Goal: Information Seeking & Learning: Learn about a topic

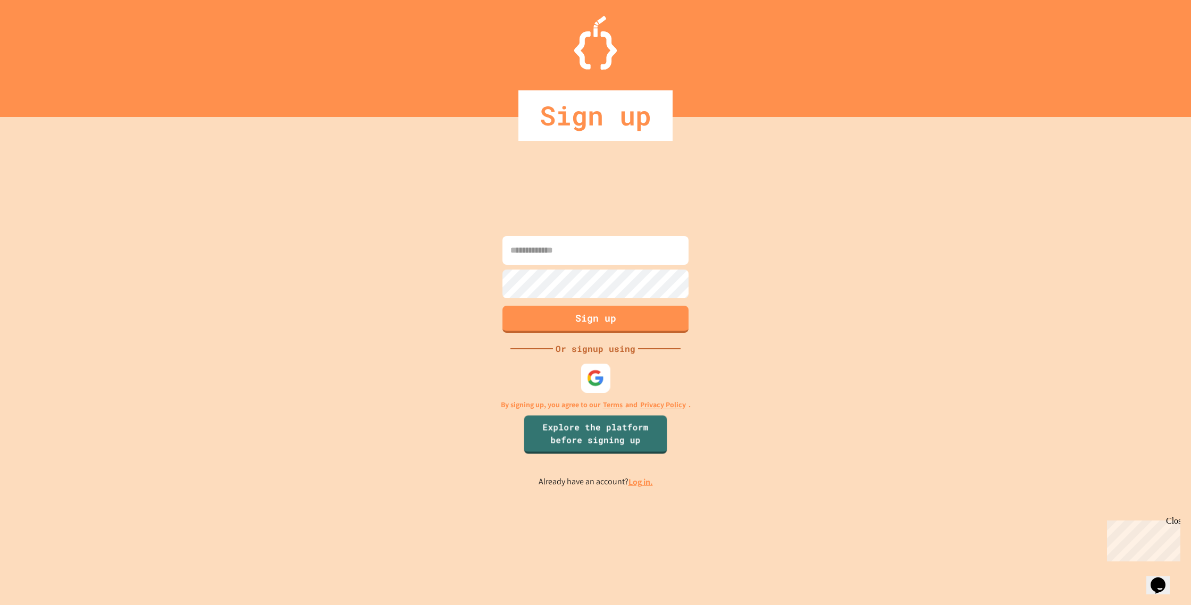
click at [601, 371] on img at bounding box center [596, 378] width 18 height 18
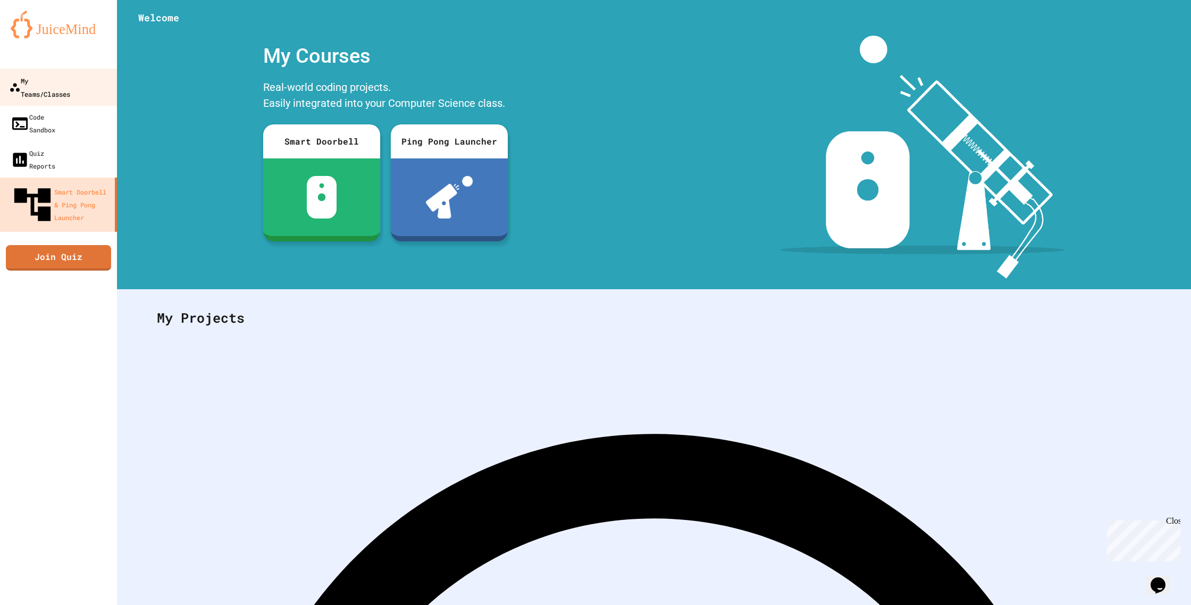
click at [64, 79] on div "My Teams/Classes" at bounding box center [39, 87] width 61 height 26
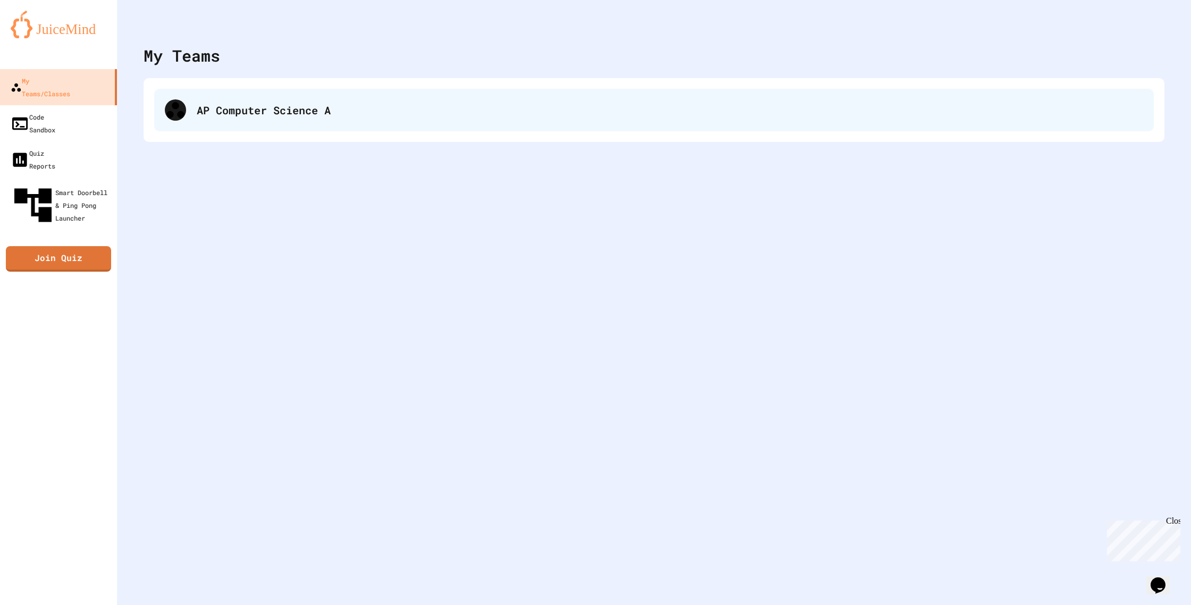
click at [277, 122] on div "AP Computer Science A" at bounding box center [653, 110] width 999 height 43
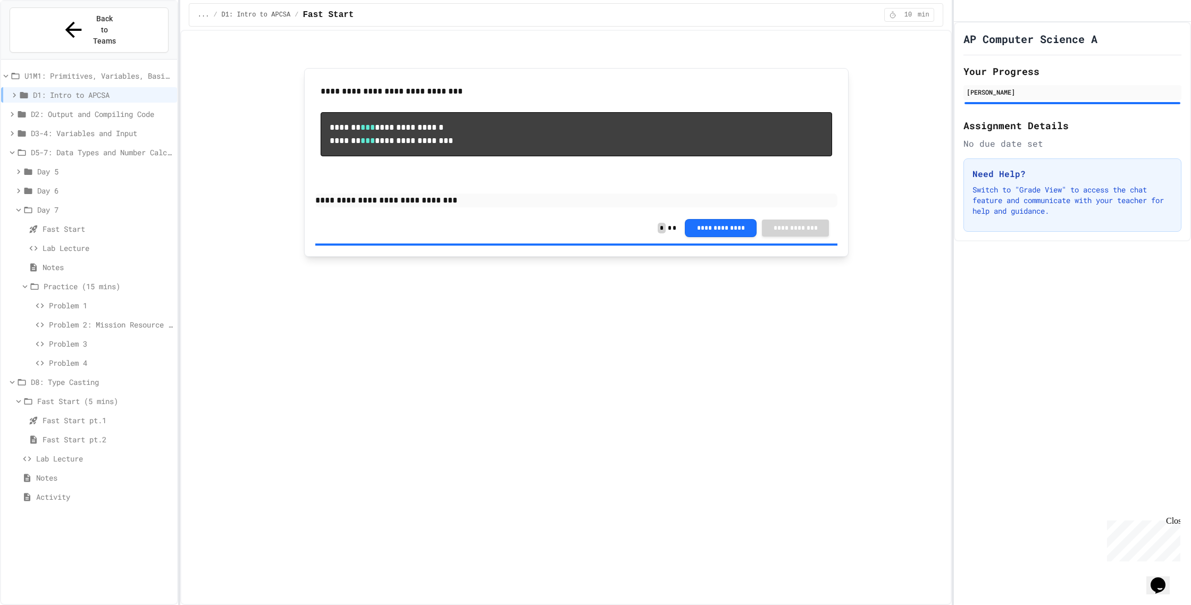
click at [101, 453] on span "Lab Lecture" at bounding box center [104, 458] width 137 height 11
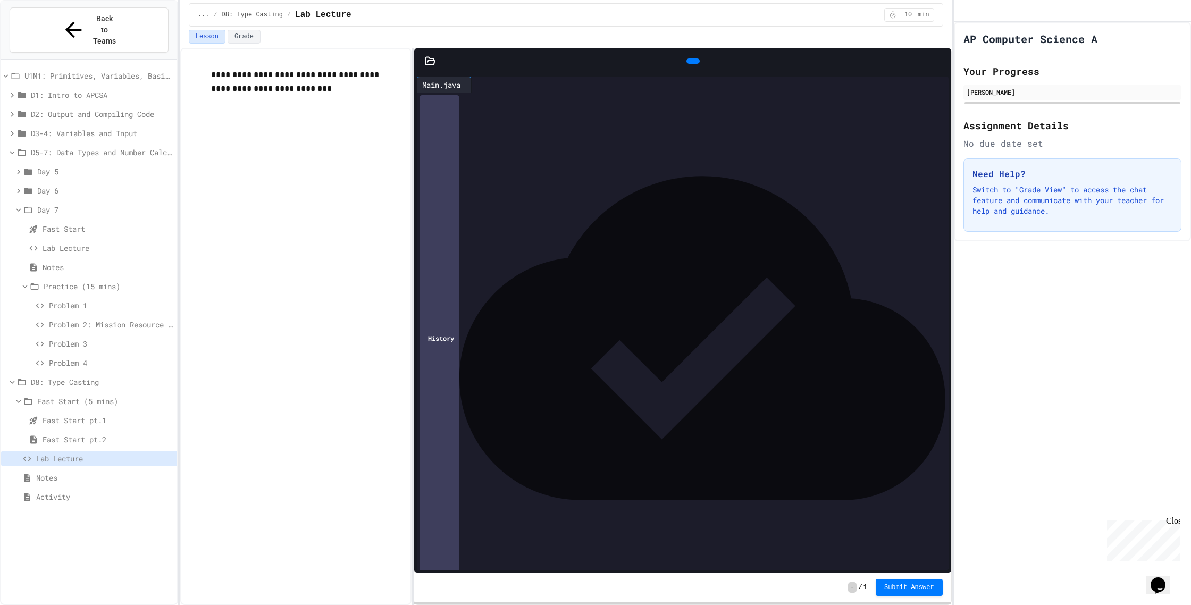
click at [82, 472] on span "Notes" at bounding box center [104, 477] width 137 height 11
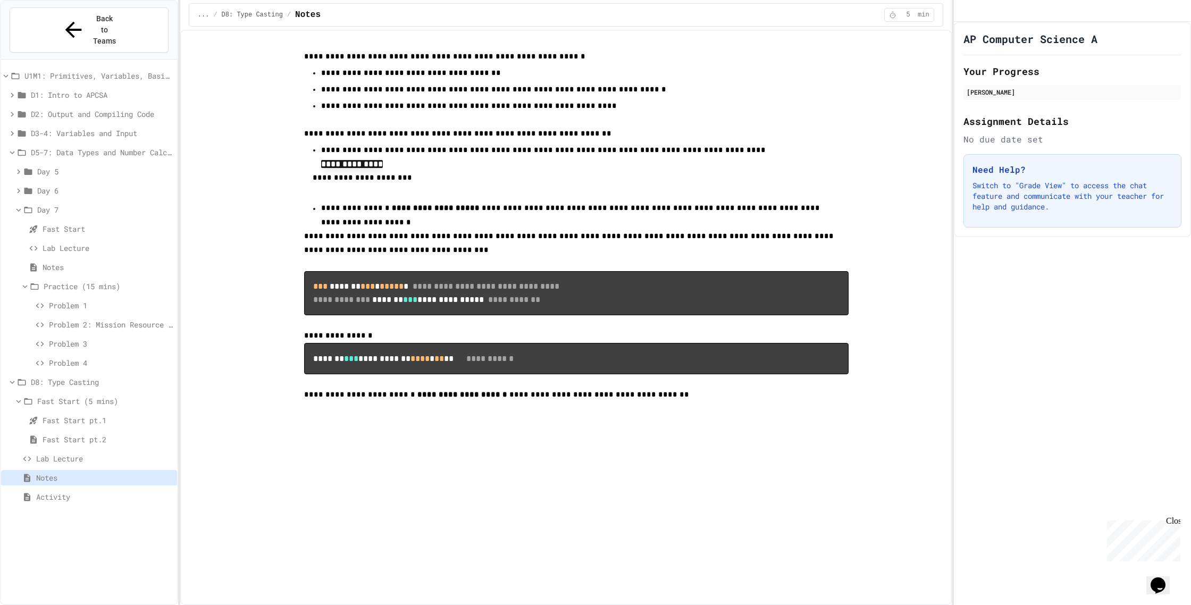
click at [88, 491] on span "Activity" at bounding box center [104, 496] width 137 height 11
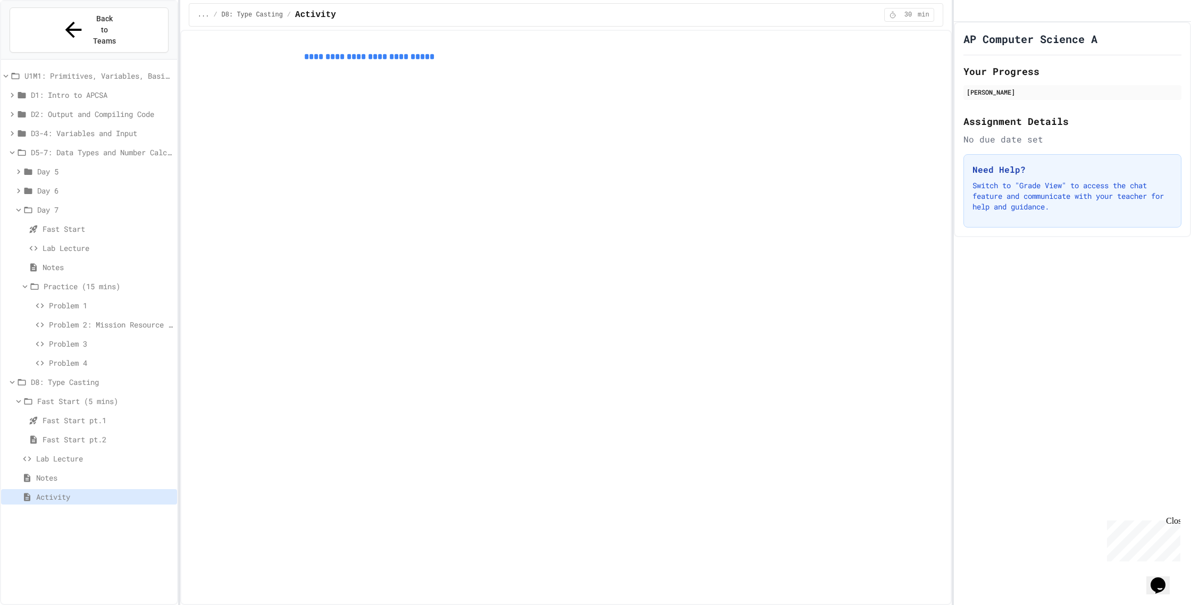
click at [89, 434] on span "Fast Start pt.2" at bounding box center [108, 439] width 130 height 11
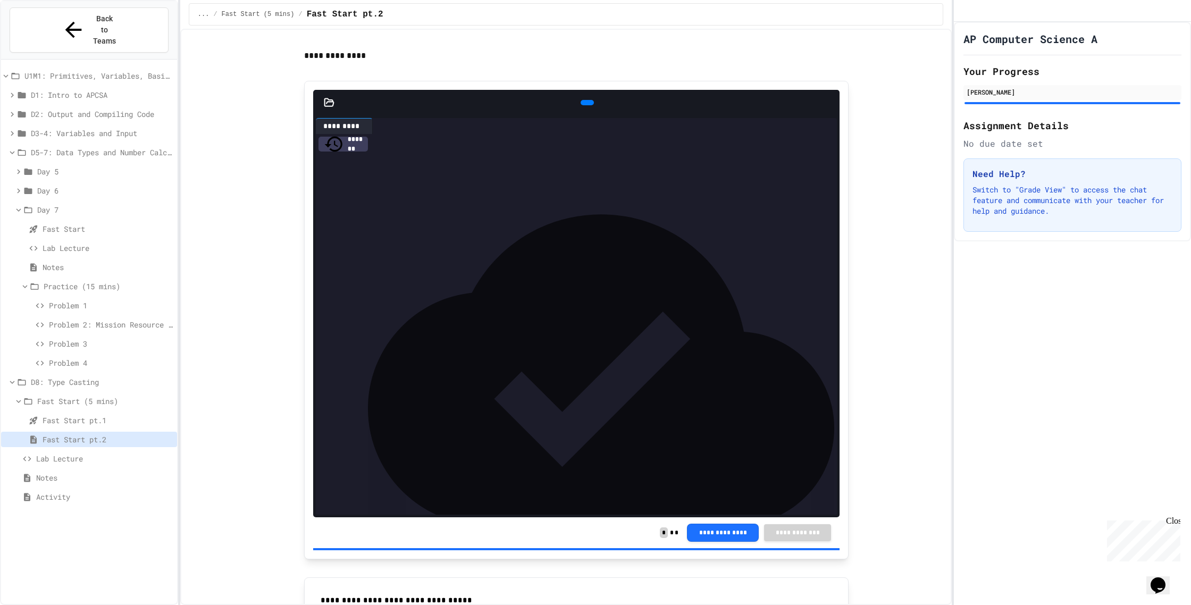
click at [89, 357] on span "Problem 4" at bounding box center [111, 362] width 124 height 11
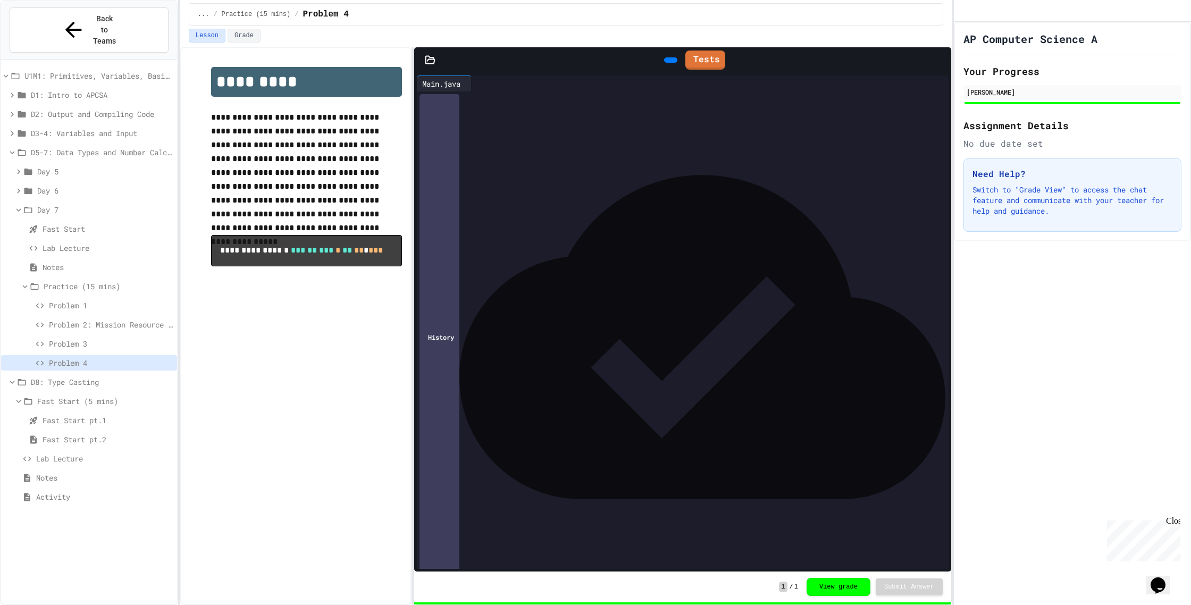
click at [83, 357] on span "Problem 4" at bounding box center [111, 362] width 124 height 11
click at [81, 338] on span "Problem 3" at bounding box center [111, 343] width 124 height 11
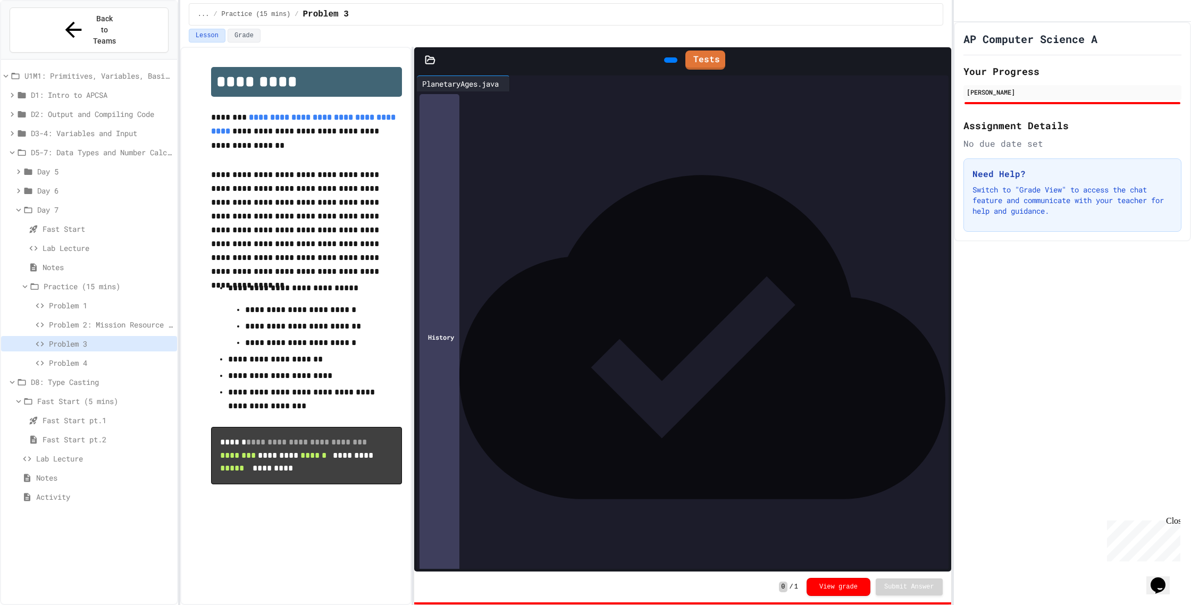
click at [82, 319] on span "Problem 2: Mission Resource Calculator" at bounding box center [111, 324] width 124 height 11
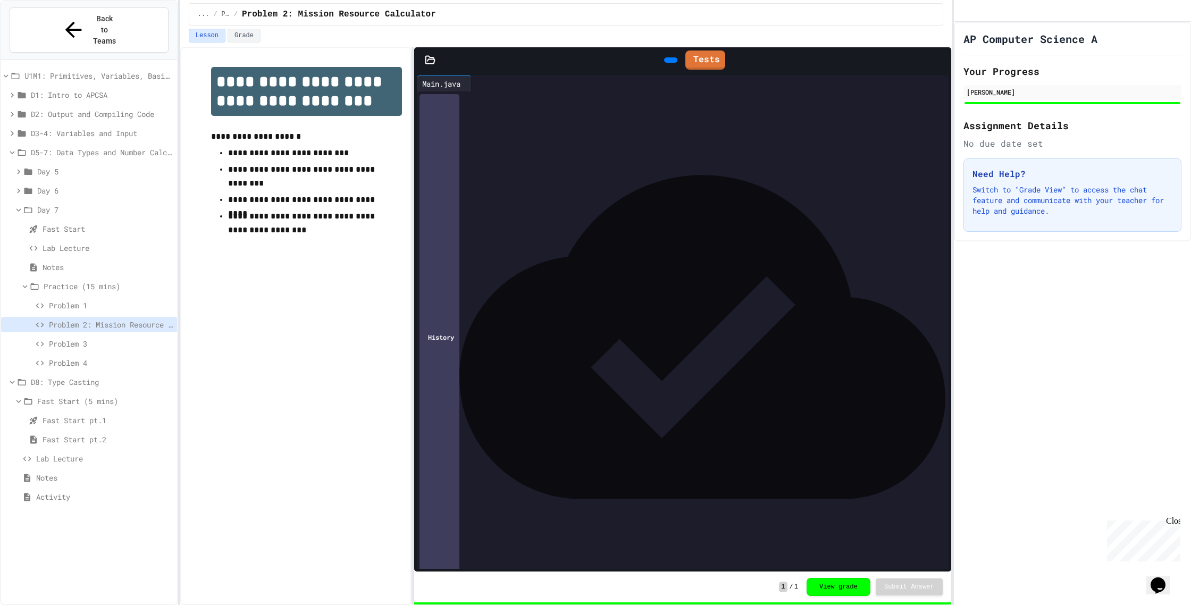
click at [86, 338] on span "Problem 3" at bounding box center [111, 343] width 124 height 11
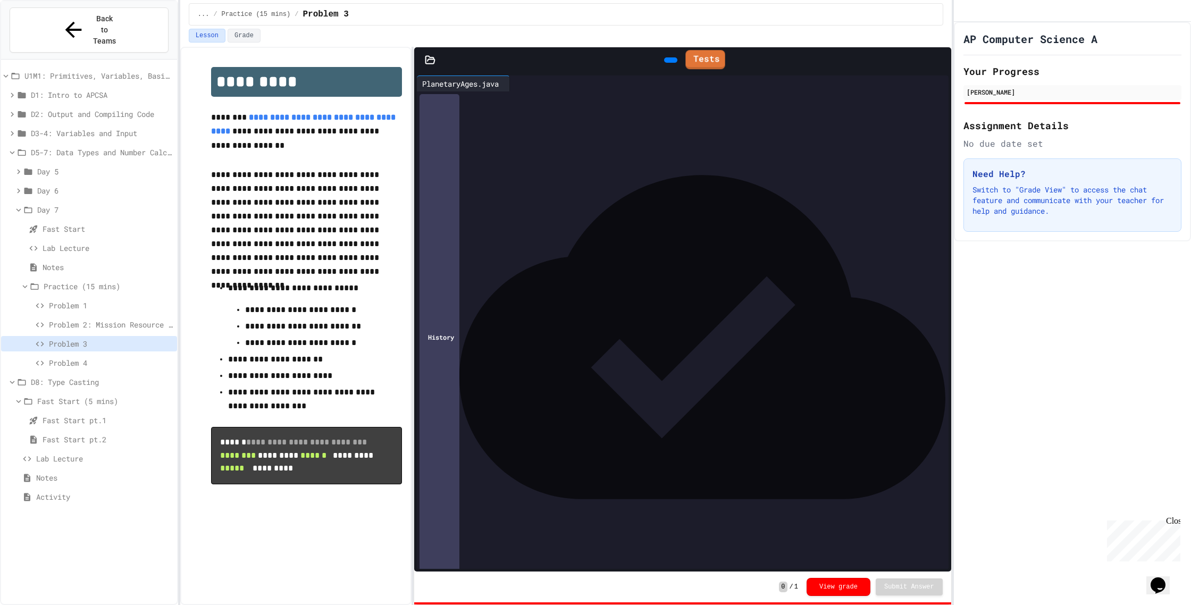
click at [669, 60] on icon at bounding box center [669, 60] width 0 height 0
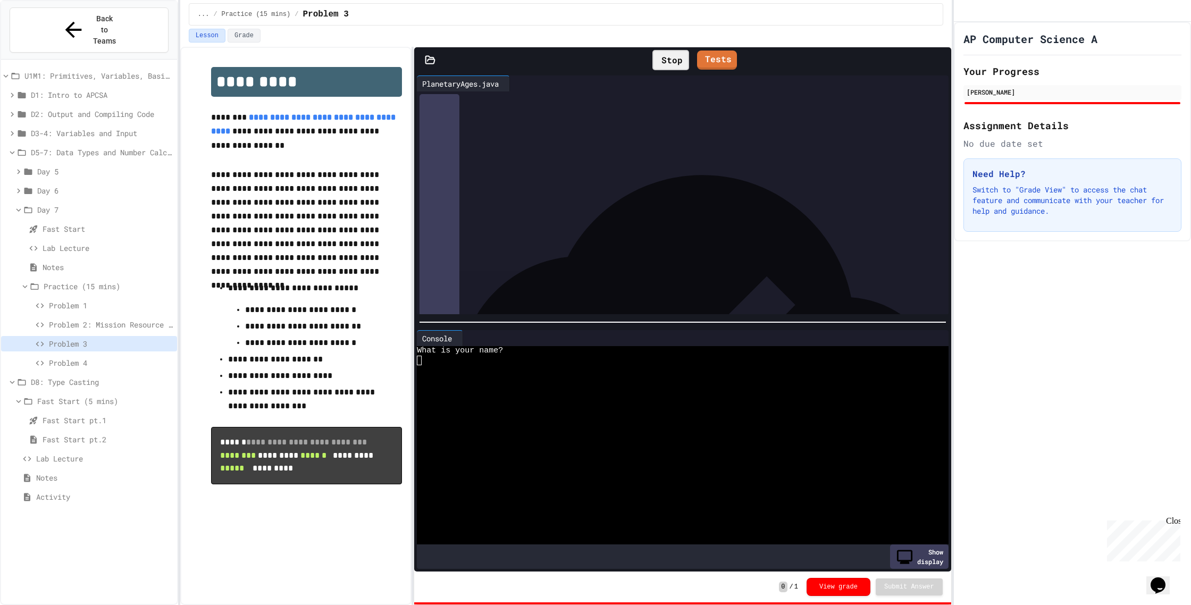
click at [452, 364] on div at bounding box center [678, 361] width 522 height 10
type textarea "*"
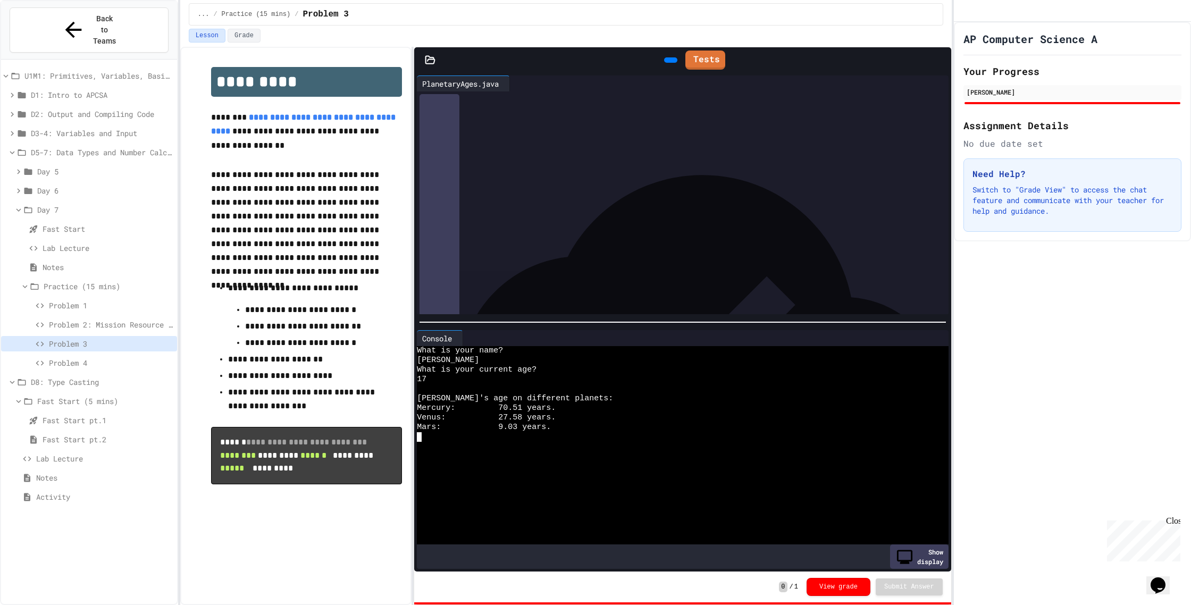
click at [55, 185] on span "Day 6" at bounding box center [105, 190] width 136 height 11
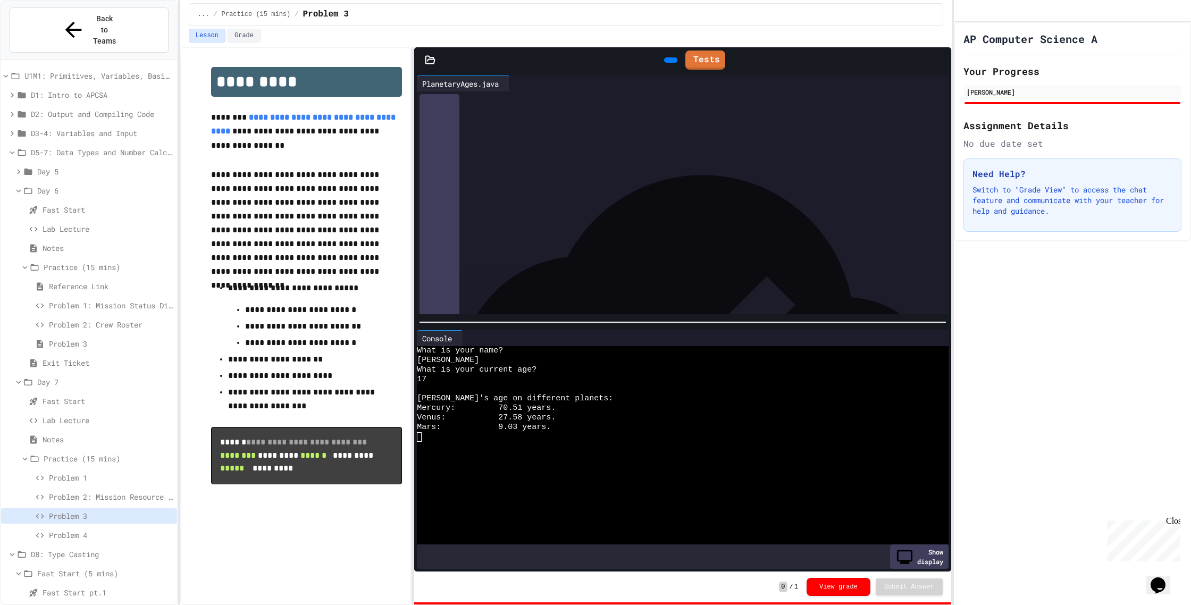
click at [79, 223] on span "Lab Lecture" at bounding box center [108, 228] width 130 height 11
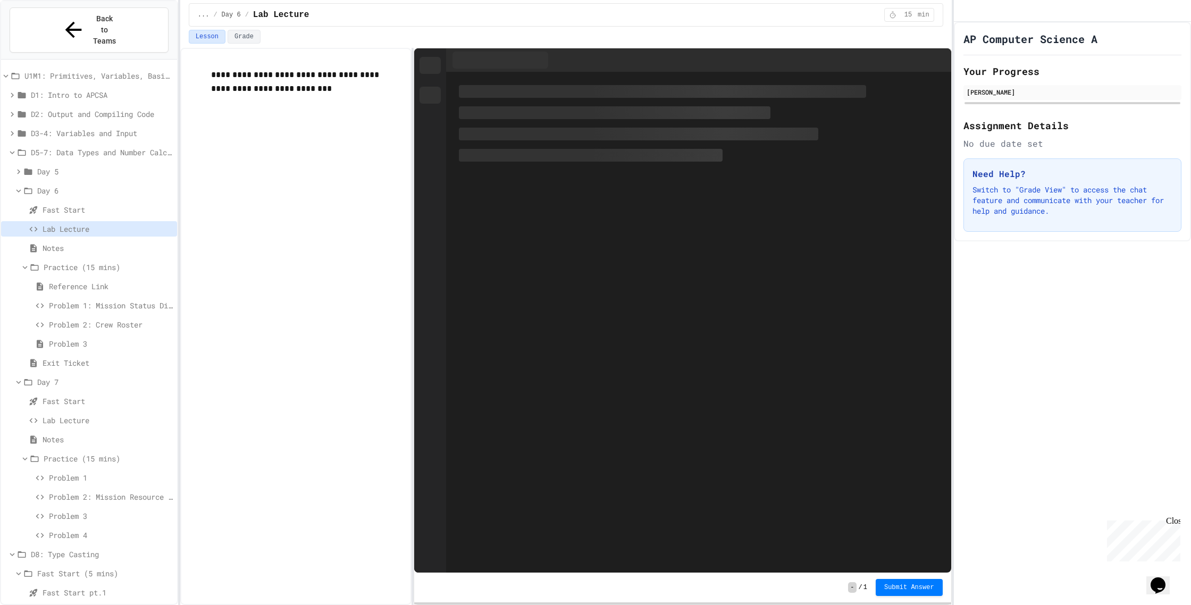
click at [114, 300] on span "Problem 1: Mission Status Display" at bounding box center [111, 305] width 124 height 11
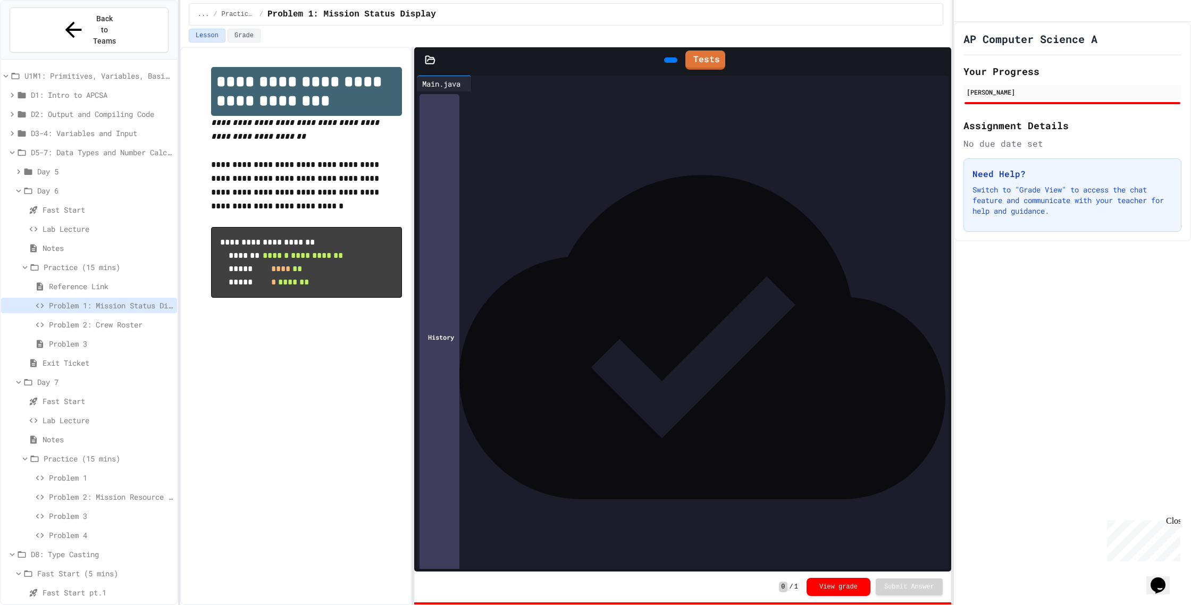
click at [127, 336] on div "Problem 3" at bounding box center [89, 343] width 176 height 15
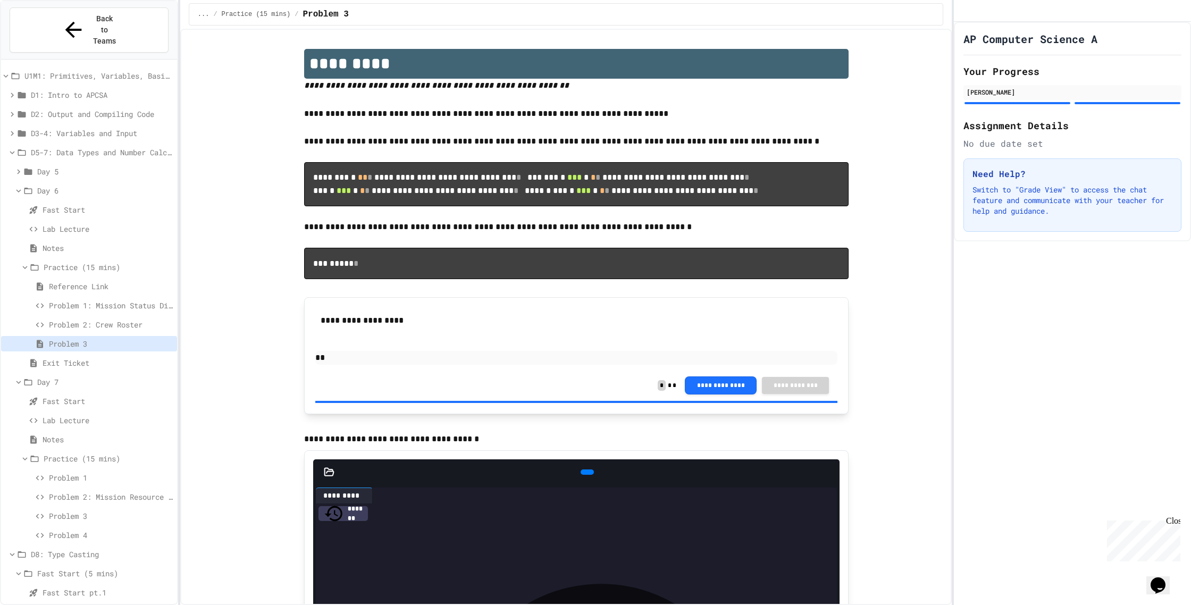
click at [120, 319] on span "Problem 2: Crew Roster" at bounding box center [111, 324] width 124 height 11
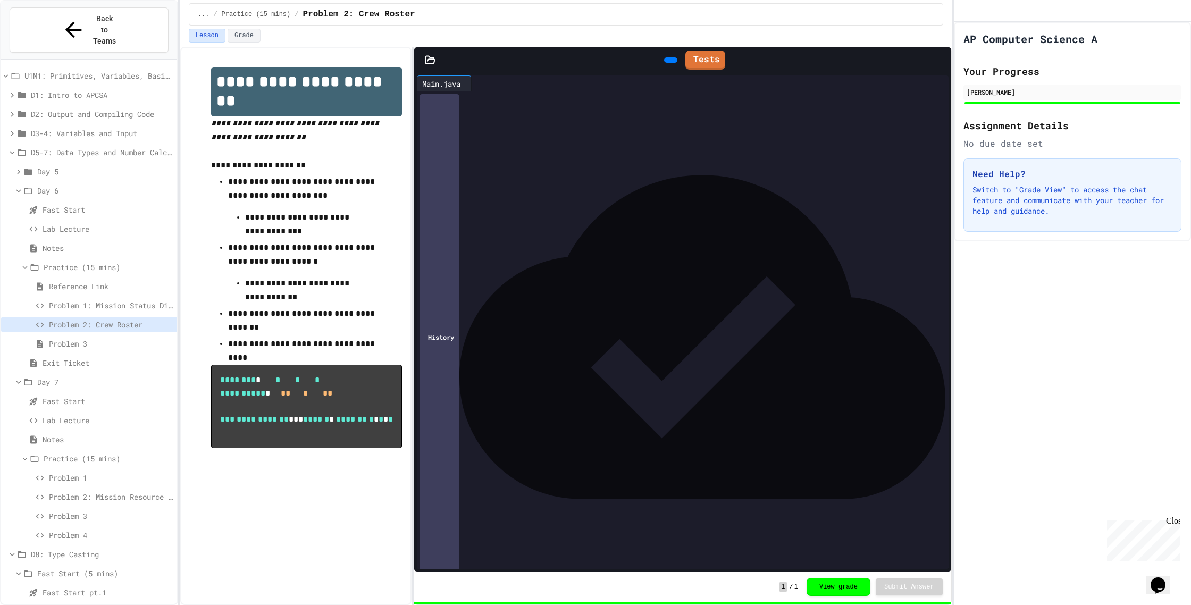
click at [97, 338] on span "Problem 3" at bounding box center [111, 343] width 124 height 11
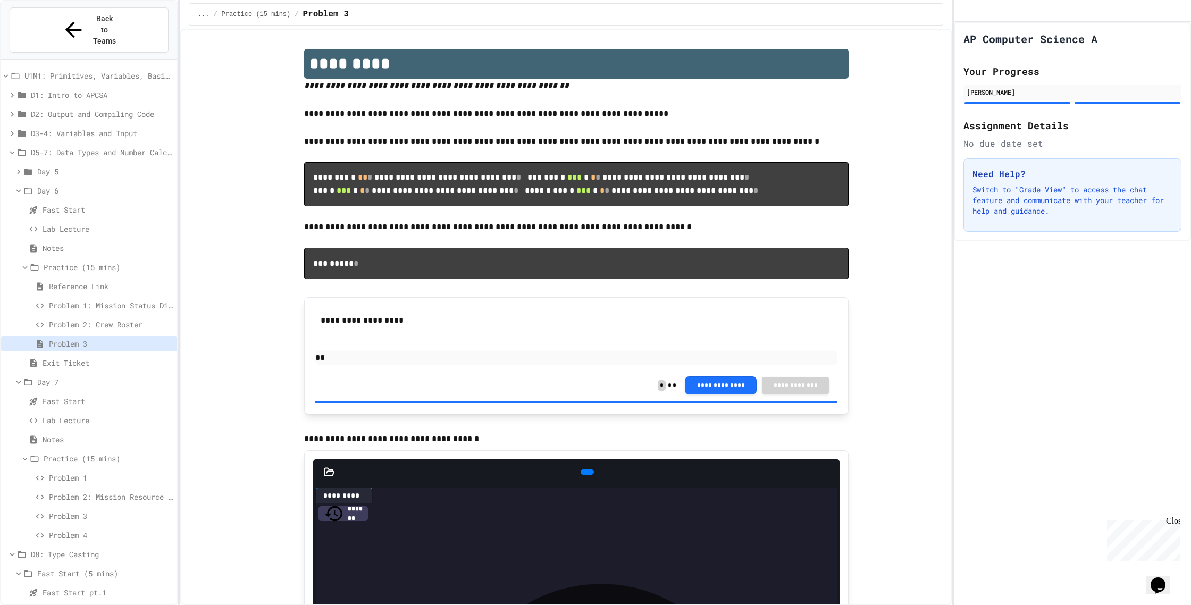
scroll to position [443, 0]
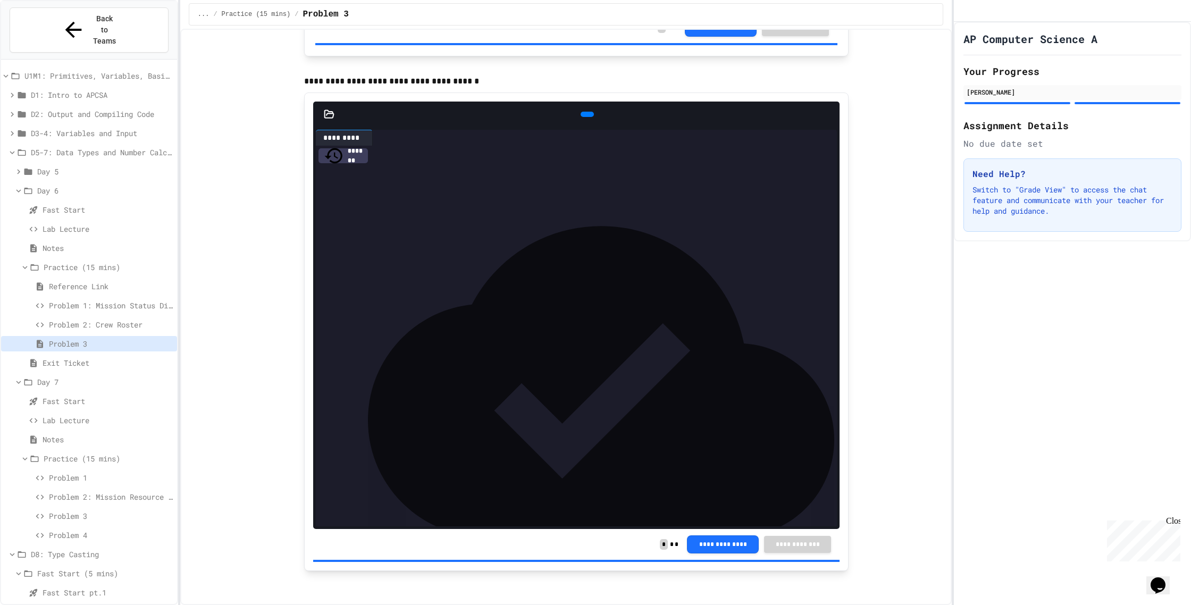
click at [55, 166] on span "Day 5" at bounding box center [105, 171] width 136 height 11
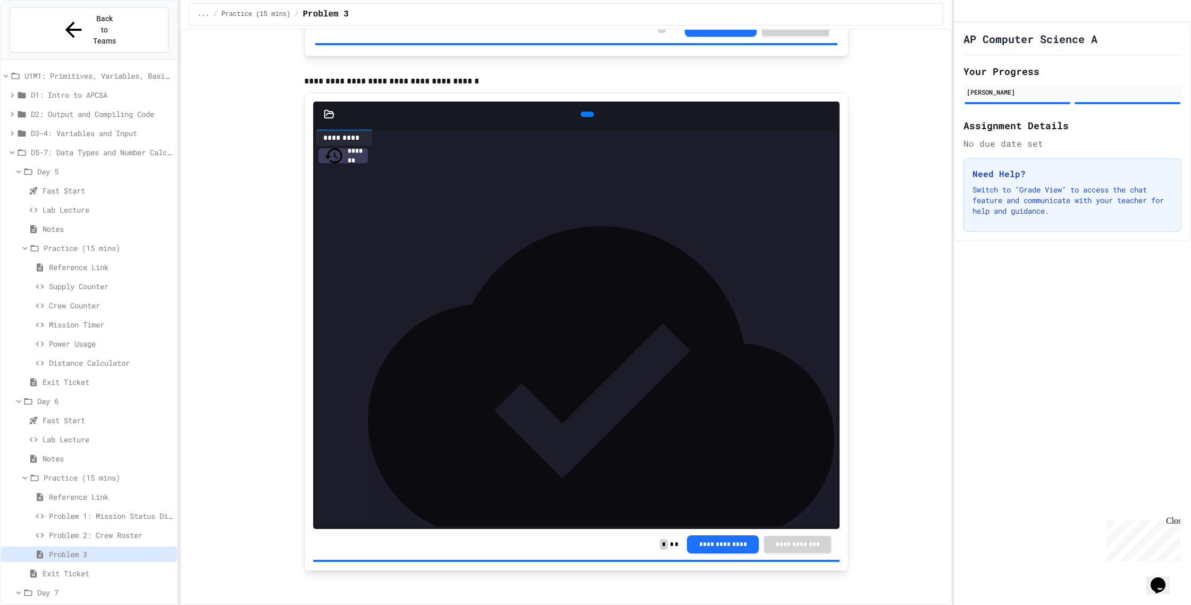
click at [98, 281] on span "Supply Counter" at bounding box center [111, 286] width 124 height 11
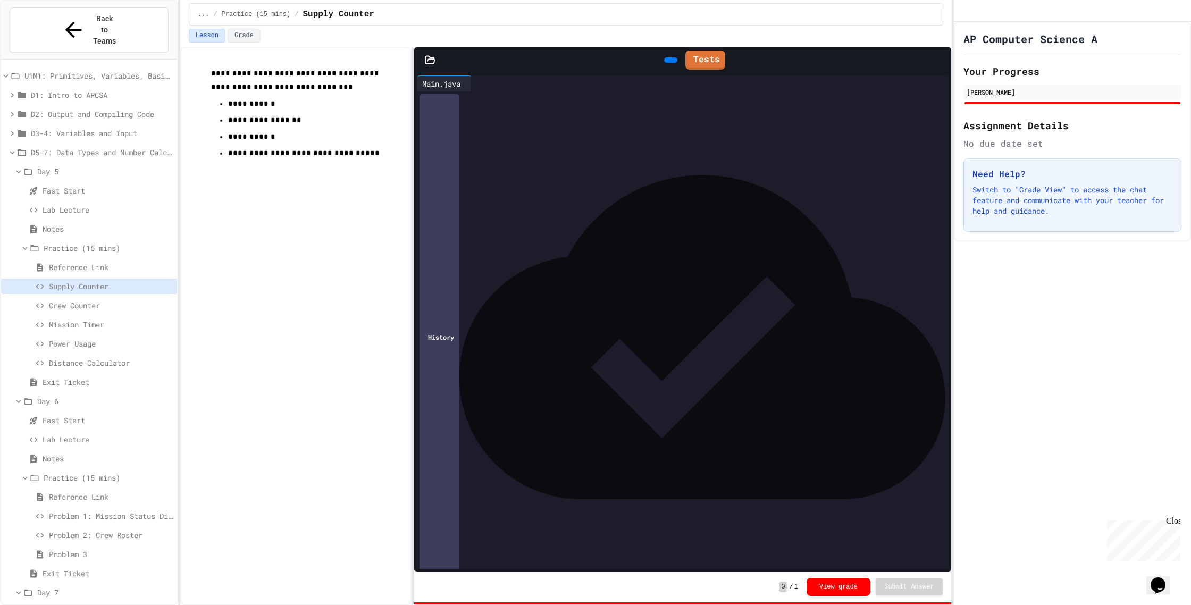
click at [103, 298] on div "Crew Counter" at bounding box center [89, 307] width 176 height 19
click at [106, 319] on span "Mission Timer" at bounding box center [111, 324] width 124 height 11
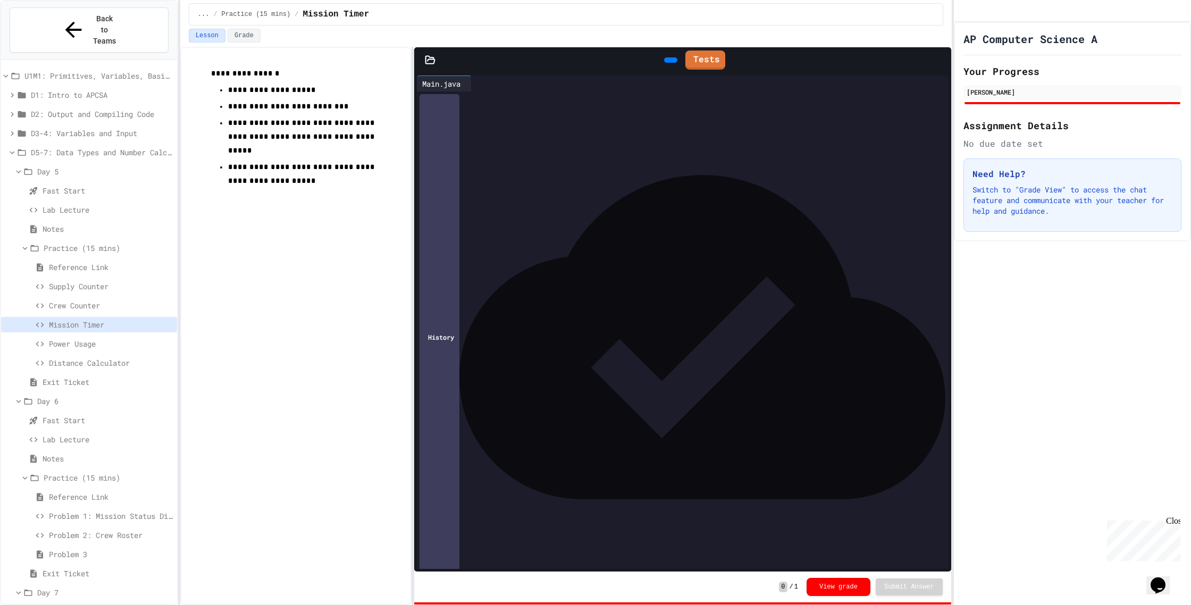
click at [118, 357] on span "Distance Calculator" at bounding box center [111, 362] width 124 height 11
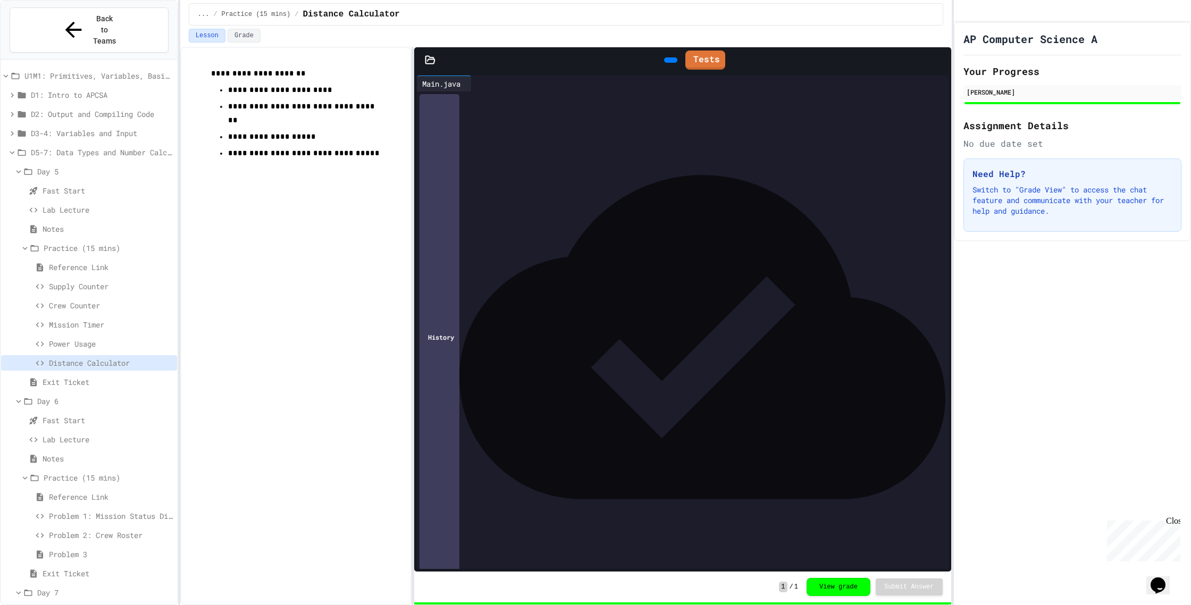
click at [119, 338] on span "Power Usage" at bounding box center [111, 343] width 124 height 11
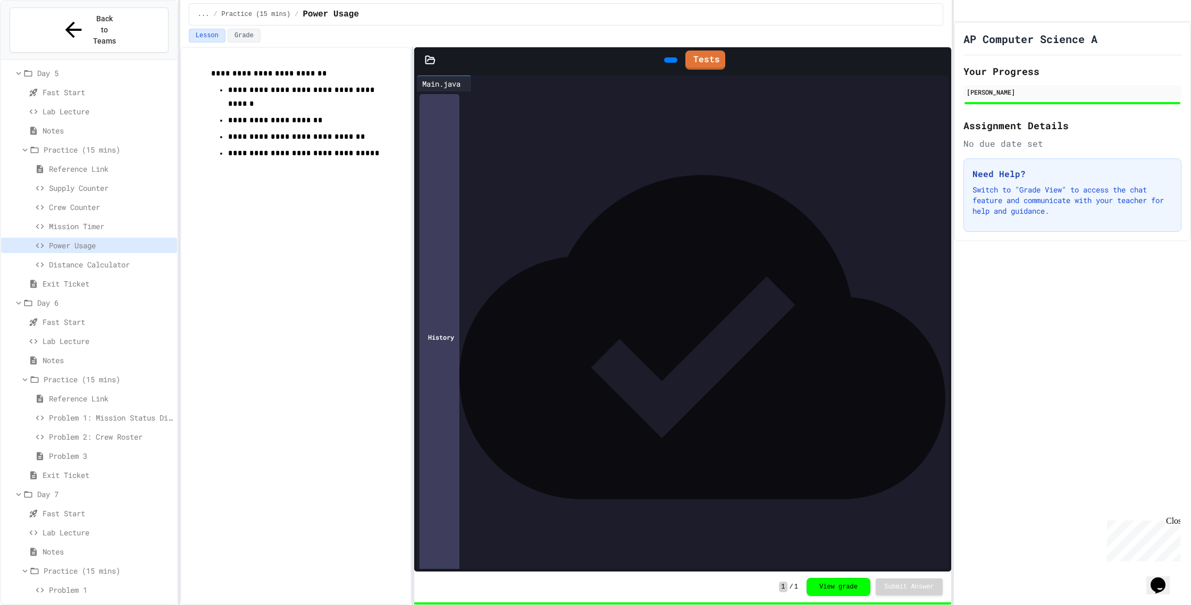
scroll to position [99, 0]
click at [149, 411] on span "Problem 1: Mission Status Display" at bounding box center [111, 416] width 124 height 11
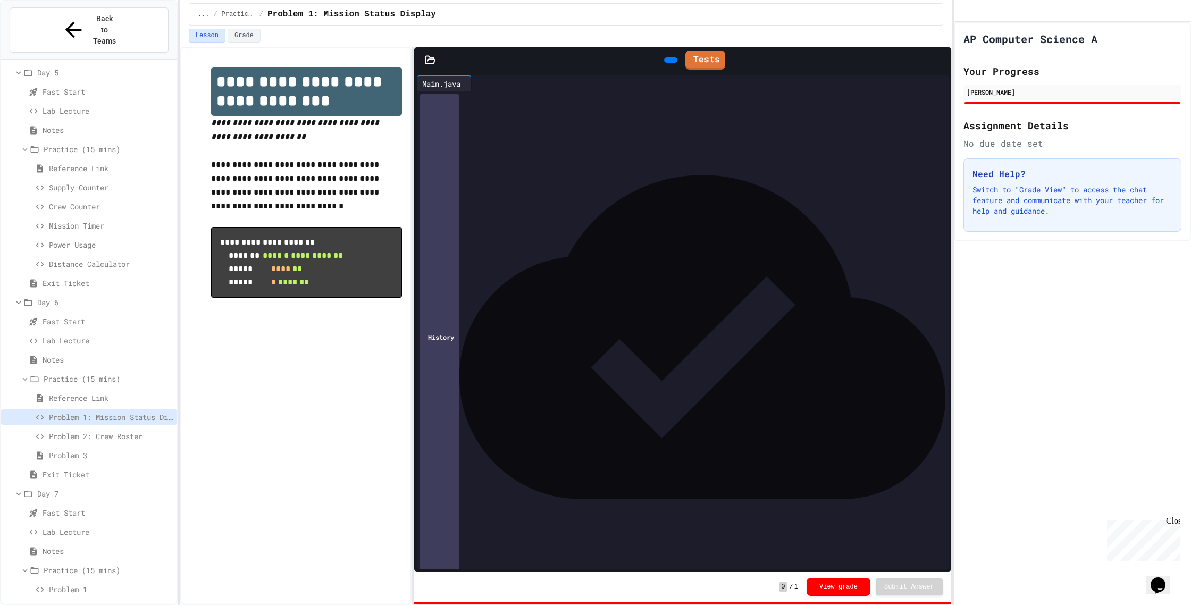
click at [132, 431] on span "Problem 2: Crew Roster" at bounding box center [111, 436] width 124 height 11
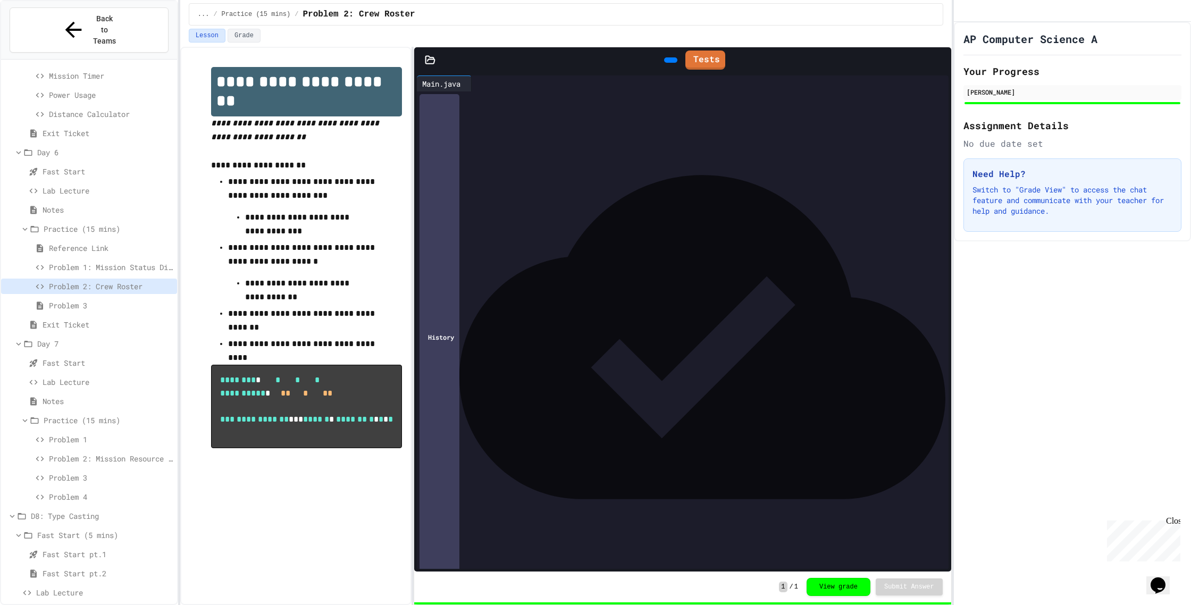
scroll to position [253, 0]
click at [137, 449] on span "Problem 2: Mission Resource Calculator" at bounding box center [111, 454] width 124 height 11
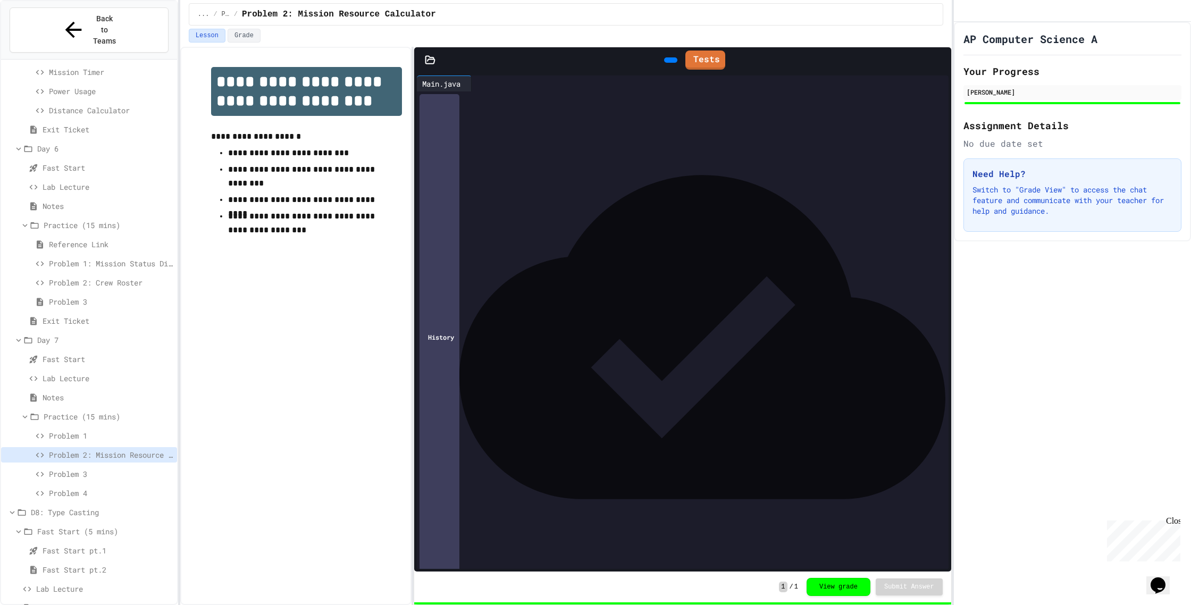
click at [105, 430] on span "Problem 1" at bounding box center [111, 435] width 124 height 11
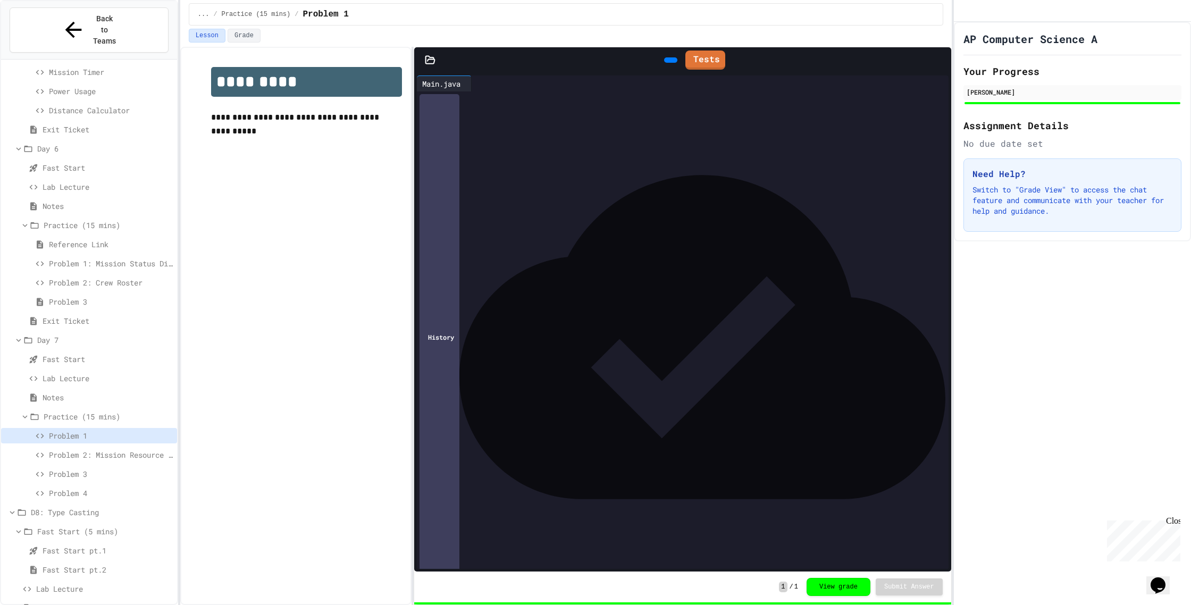
click at [100, 487] on span "Problem 4" at bounding box center [111, 492] width 124 height 11
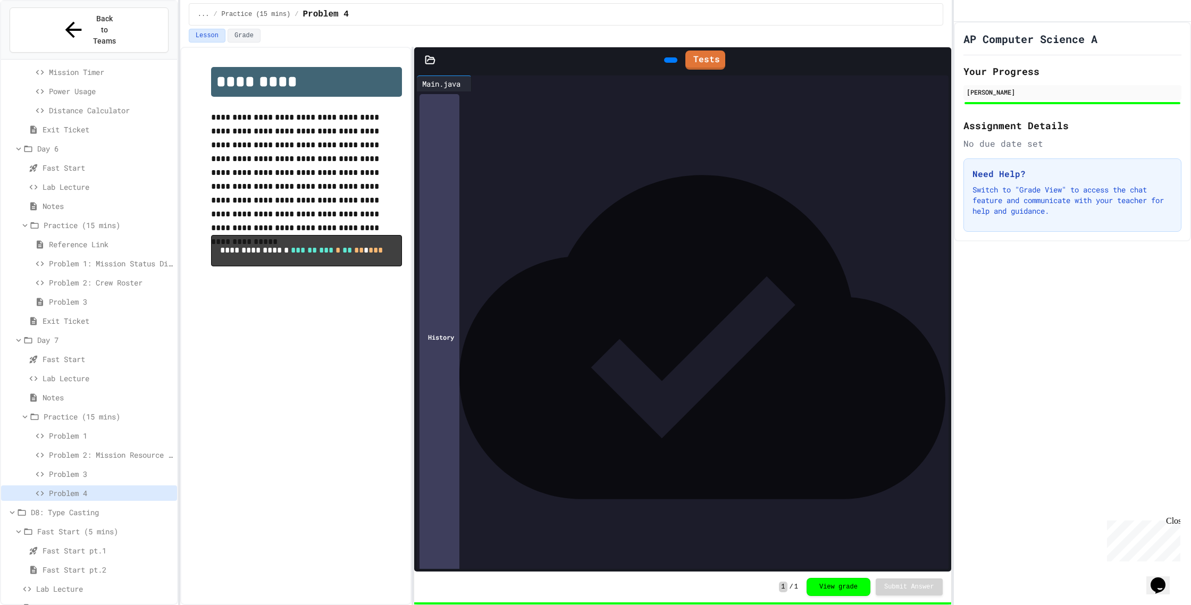
click at [94, 468] on span "Problem 3" at bounding box center [111, 473] width 124 height 11
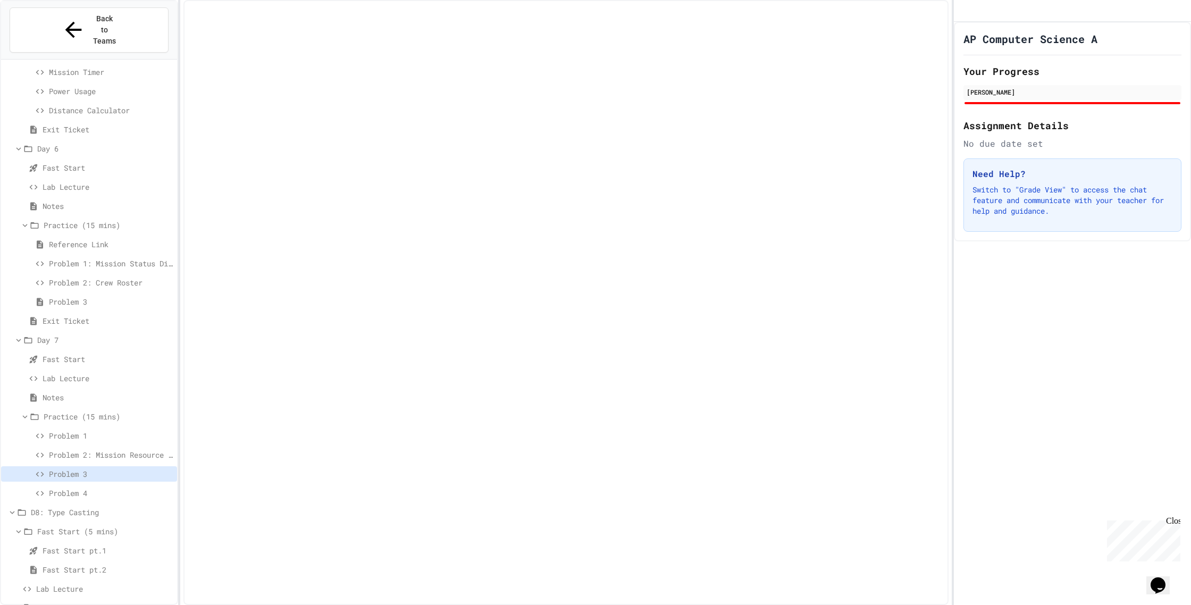
scroll to position [273, 0]
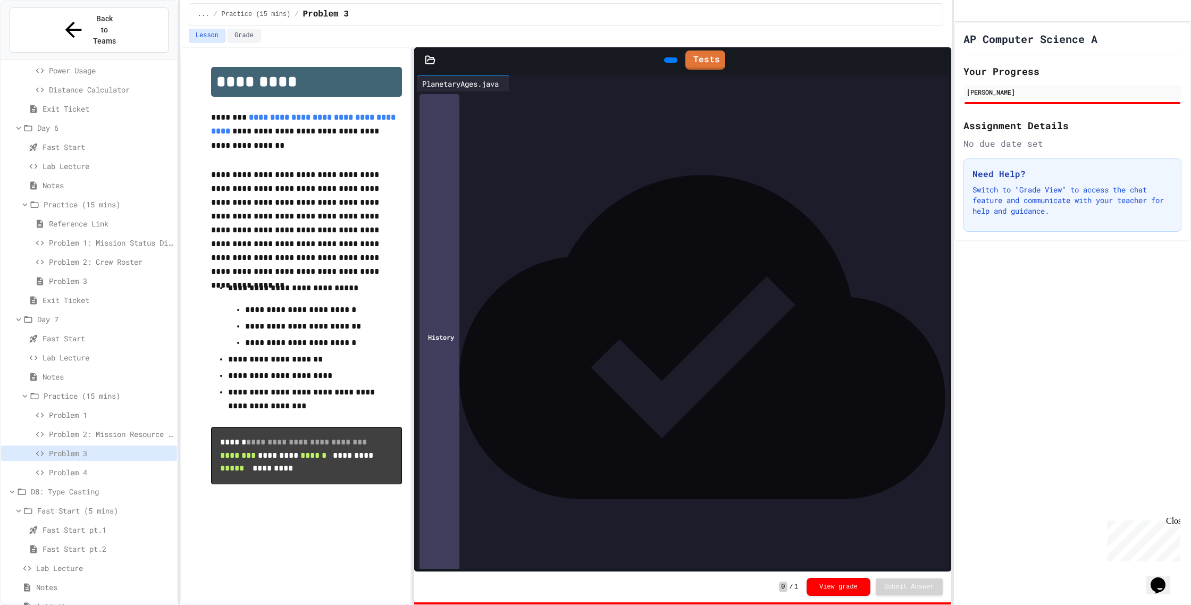
drag, startPoint x: 47, startPoint y: 297, endPoint x: 39, endPoint y: 295, distance: 7.9
click at [47, 314] on span "Day 7" at bounding box center [105, 319] width 136 height 11
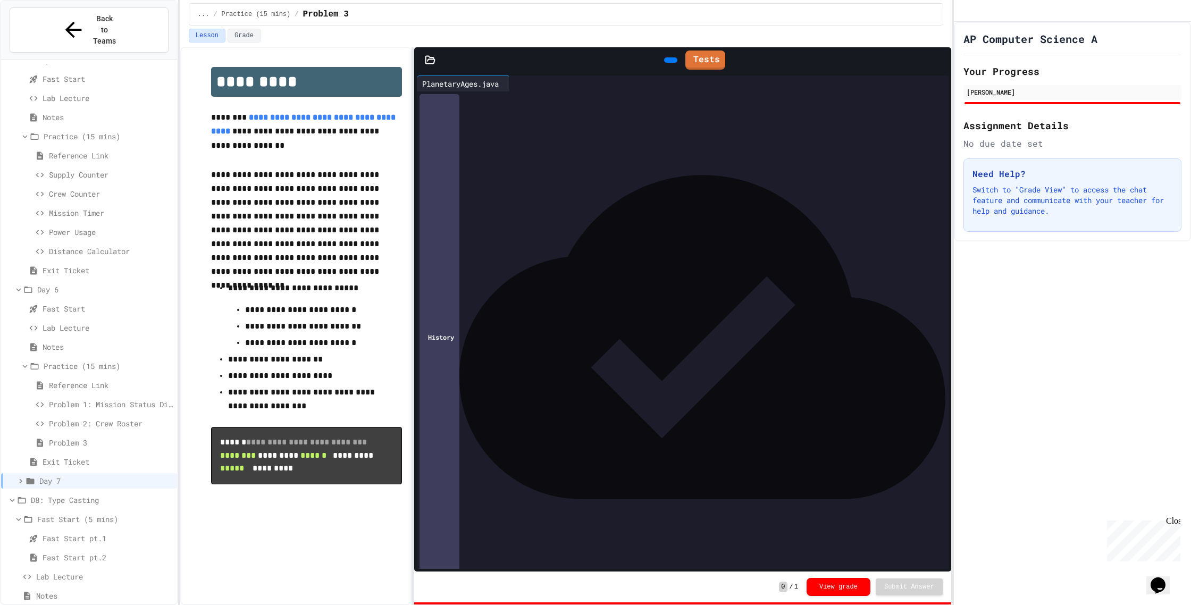
click at [53, 284] on span "Day 6" at bounding box center [105, 289] width 136 height 11
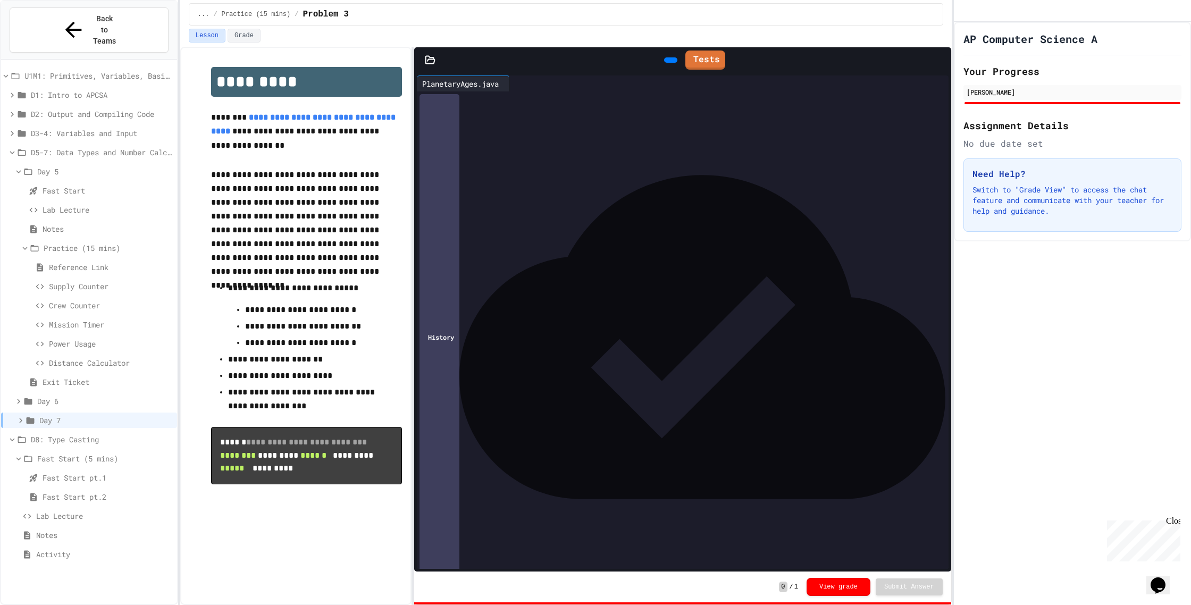
click at [32, 145] on div "D5-7: Data Types and Number Calculations" at bounding box center [89, 154] width 176 height 19
click at [39, 164] on div "Day 5" at bounding box center [89, 171] width 176 height 15
